Goal: Task Accomplishment & Management: Complete application form

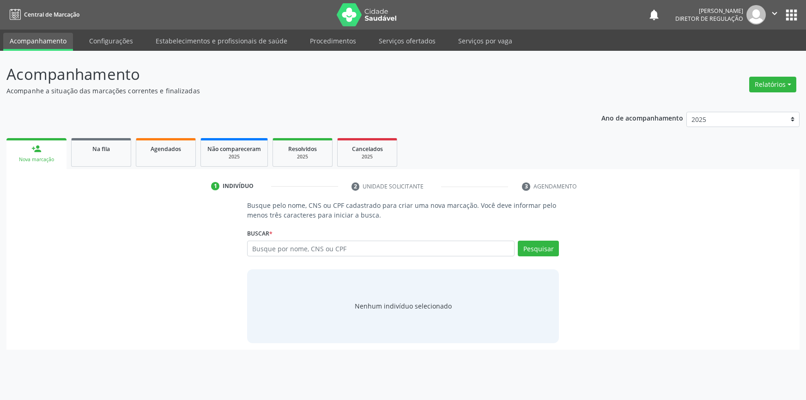
click at [413, 40] on link "Serviços ofertados" at bounding box center [407, 41] width 70 height 16
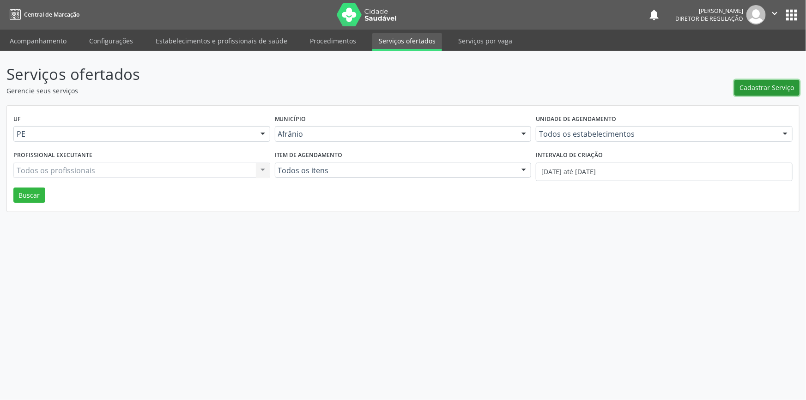
click at [747, 91] on span "Cadastrar Serviço" at bounding box center [767, 88] width 55 height 10
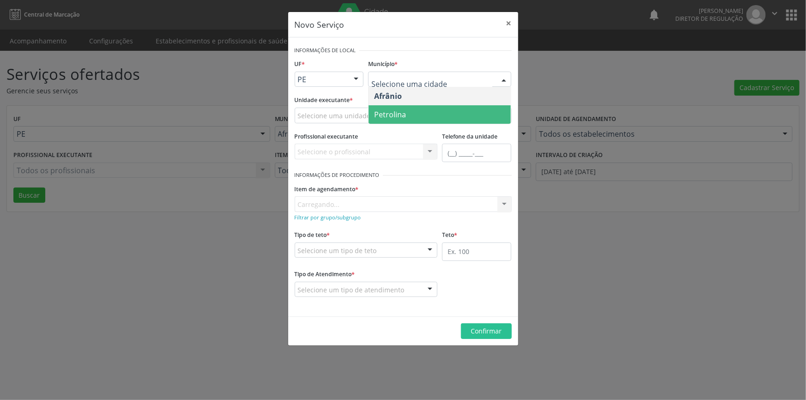
click at [405, 110] on span "Petrolina" at bounding box center [390, 114] width 32 height 10
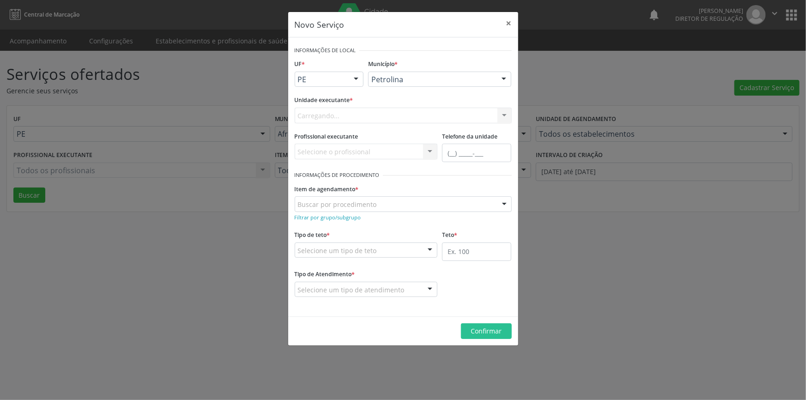
click at [377, 115] on div "Carregando... Academia da Saude de Afranio Academia da Saude do Bairro [PERSON_…" at bounding box center [403, 116] width 217 height 16
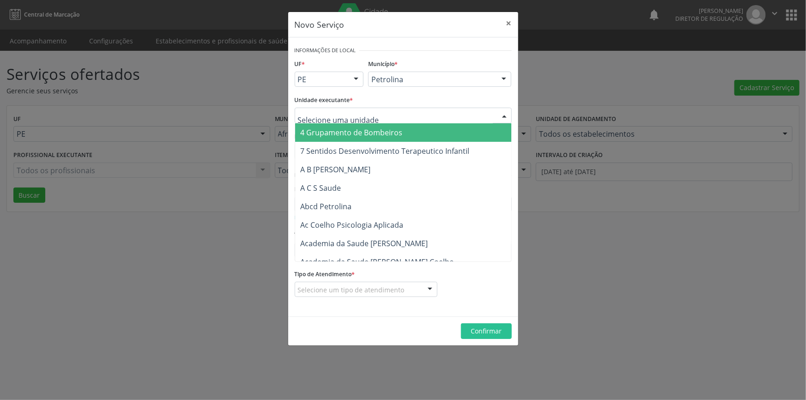
click at [377, 115] on div at bounding box center [403, 116] width 217 height 16
type input "c"
type input "clina"
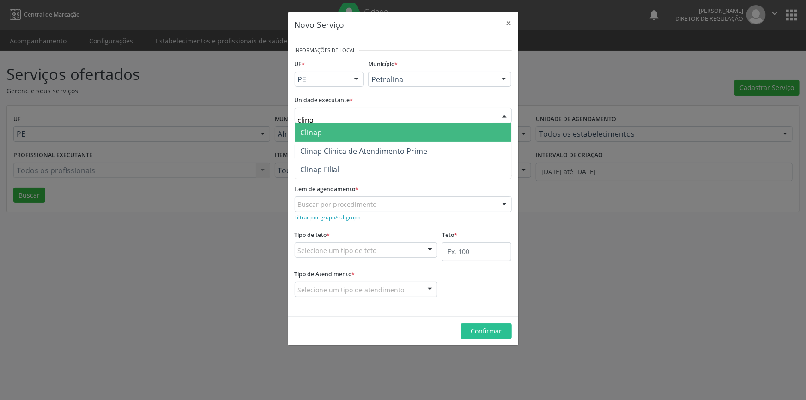
click at [357, 126] on span "Clinap" at bounding box center [403, 132] width 216 height 18
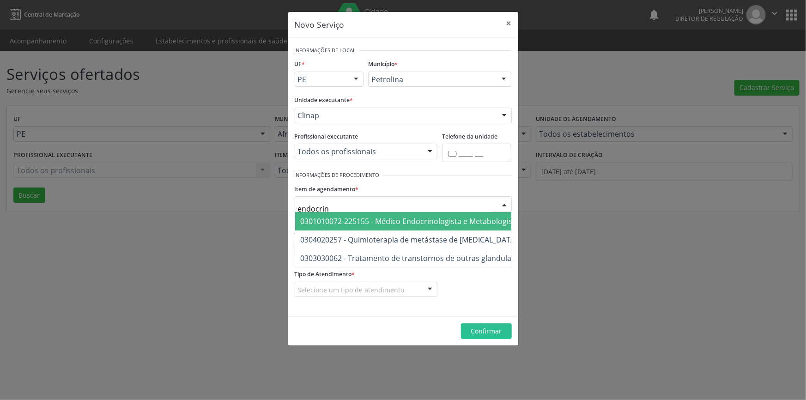
type input "endocrino"
click at [388, 217] on span "0301010072-225155 - Médico Endocrinologista e Metabologista" at bounding box center [410, 221] width 219 height 10
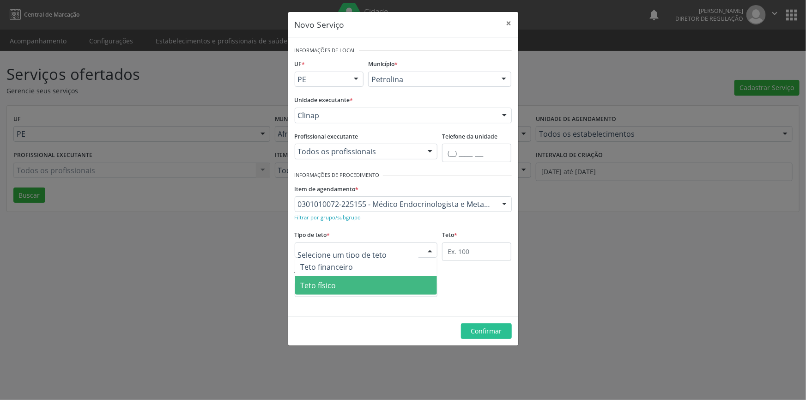
click at [346, 281] on span "Teto físico" at bounding box center [366, 285] width 142 height 18
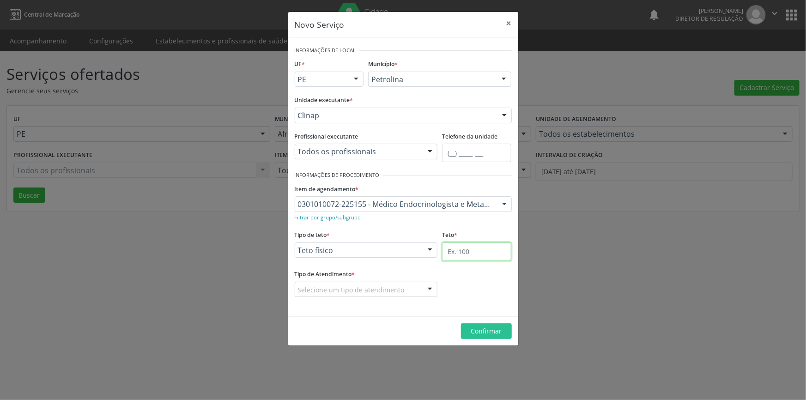
click at [449, 249] on input "text" at bounding box center [476, 252] width 69 height 18
type input "1"
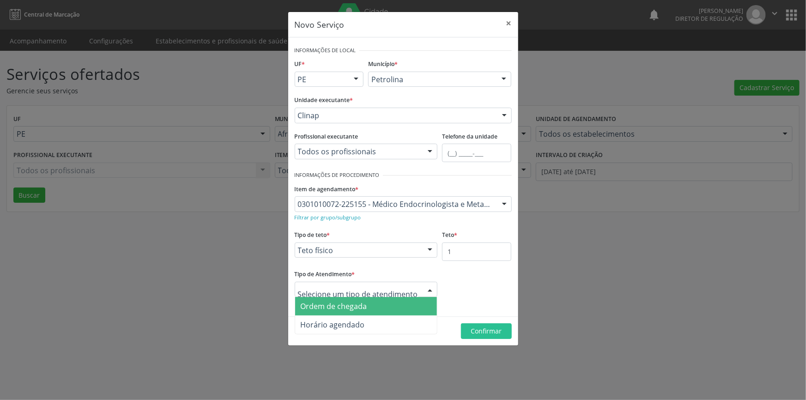
click at [360, 304] on span "Ordem de chegada" at bounding box center [334, 306] width 67 height 10
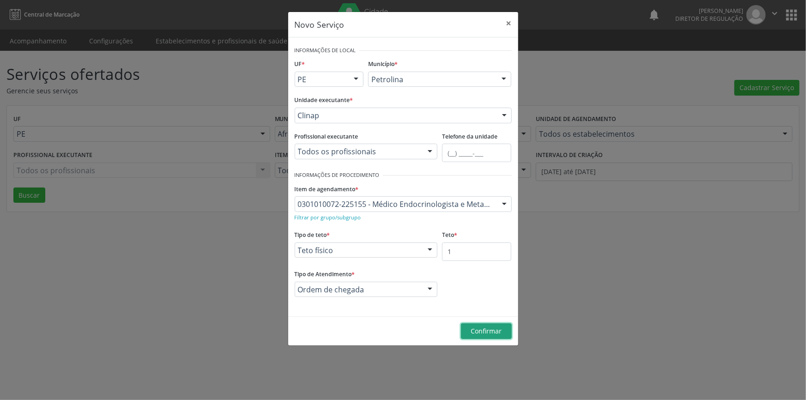
click at [477, 328] on span "Confirmar" at bounding box center [486, 331] width 31 height 9
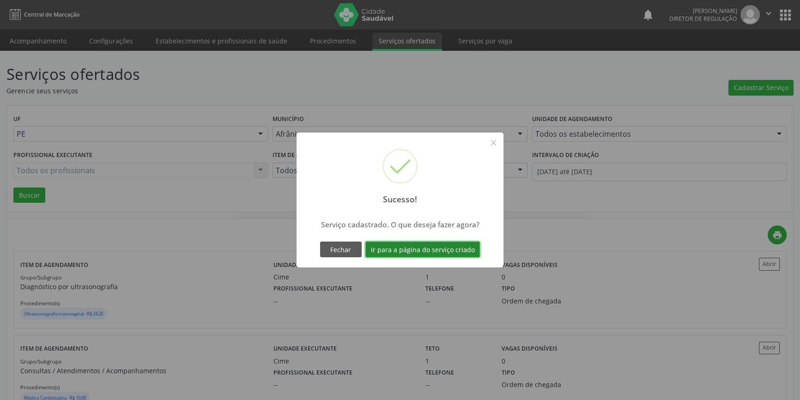
click at [440, 253] on button "Ir para a página do serviço criado" at bounding box center [422, 250] width 115 height 16
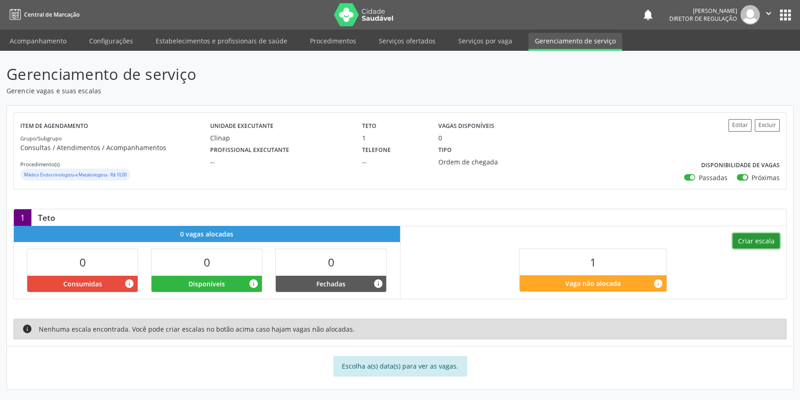
click at [744, 238] on button "Criar escala" at bounding box center [756, 241] width 47 height 16
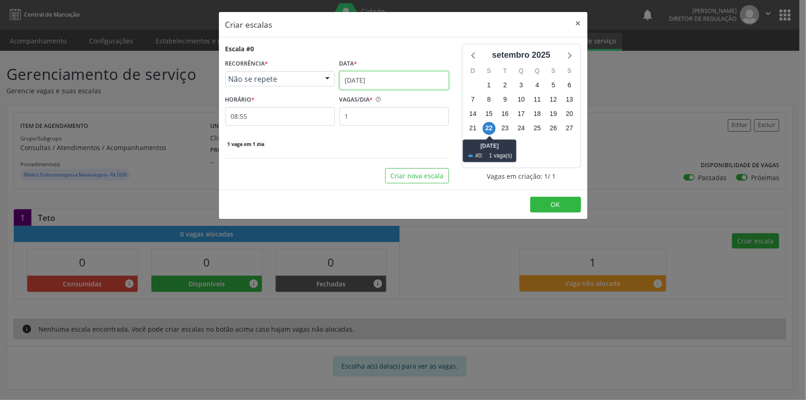
click at [393, 86] on body "Central de Marcação notifications [PERSON_NAME] Diretor de regulação  Configur…" at bounding box center [403, 200] width 806 height 400
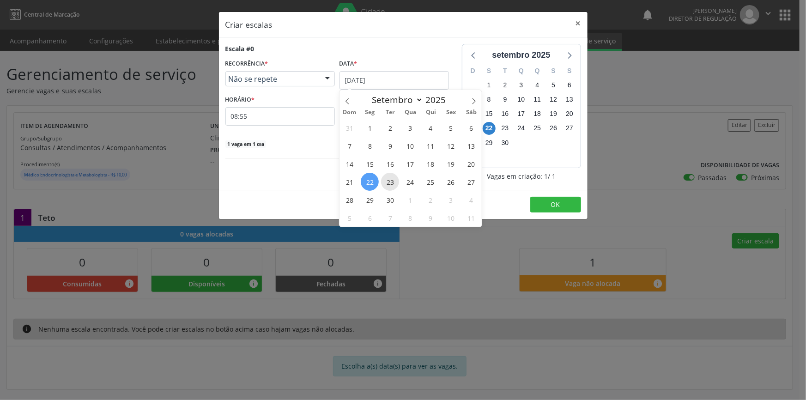
click at [397, 180] on span "23" at bounding box center [390, 182] width 18 height 18
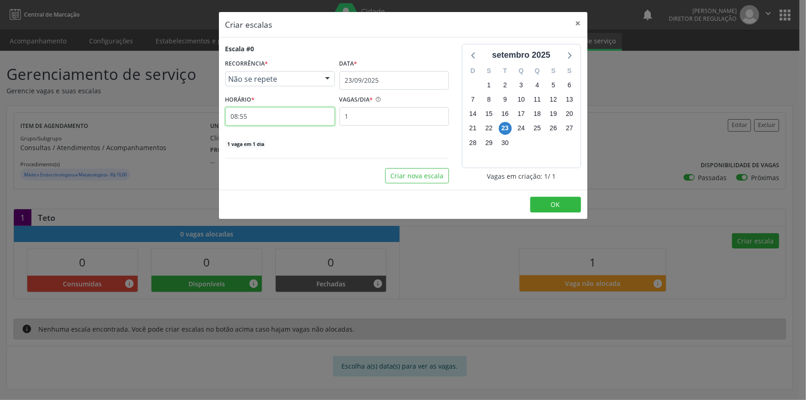
click at [267, 115] on input "08:55" at bounding box center [279, 116] width 109 height 18
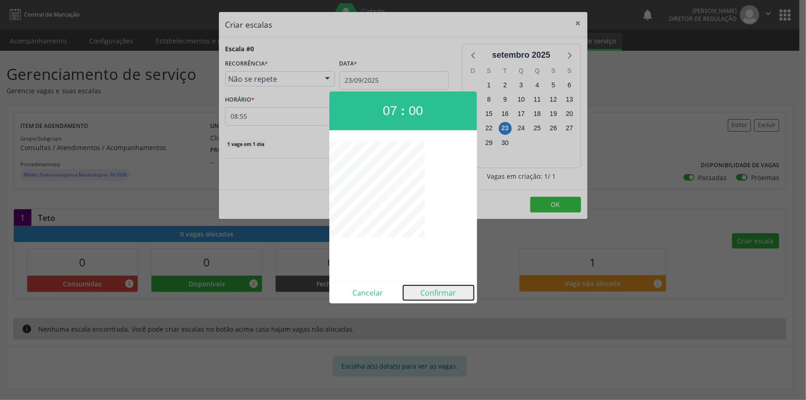
click at [431, 291] on button "Confirmar" at bounding box center [438, 292] width 71 height 15
type input "07:00"
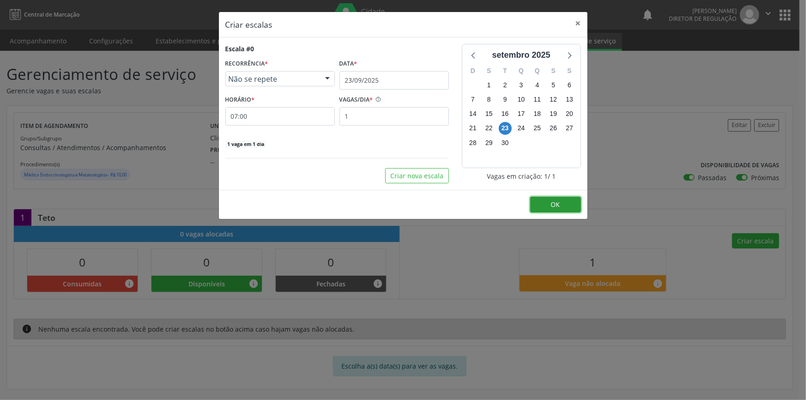
click at [581, 204] on button "OK" at bounding box center [555, 205] width 51 height 16
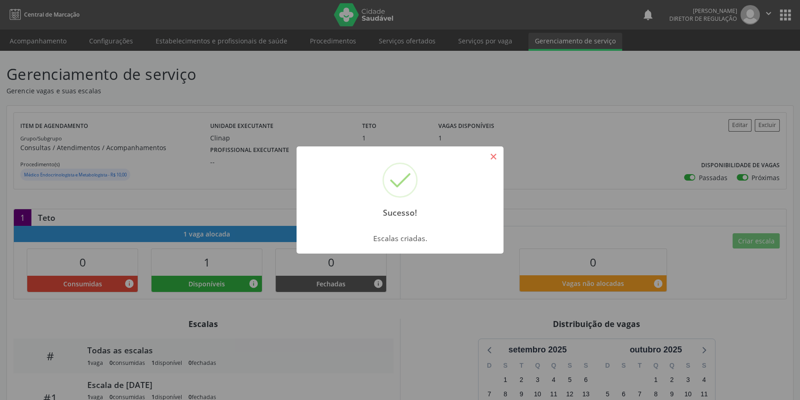
click at [499, 158] on button "×" at bounding box center [493, 157] width 16 height 16
